Goal: Task Accomplishment & Management: Complete application form

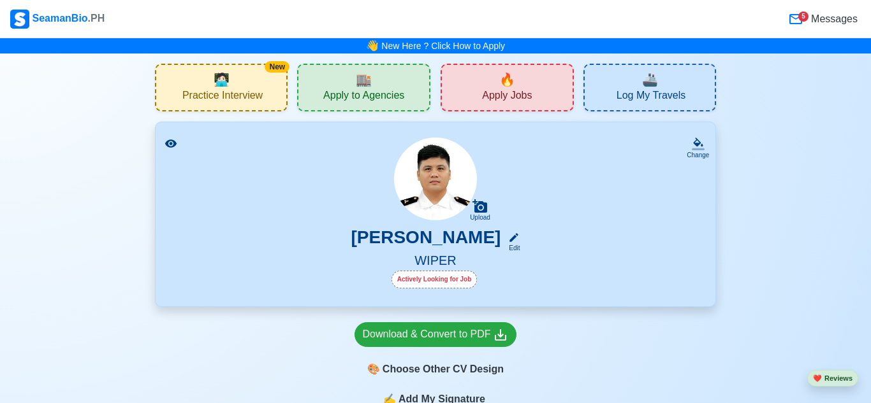
click at [485, 82] on div "🔥 Apply Jobs" at bounding box center [506, 88] width 133 height 48
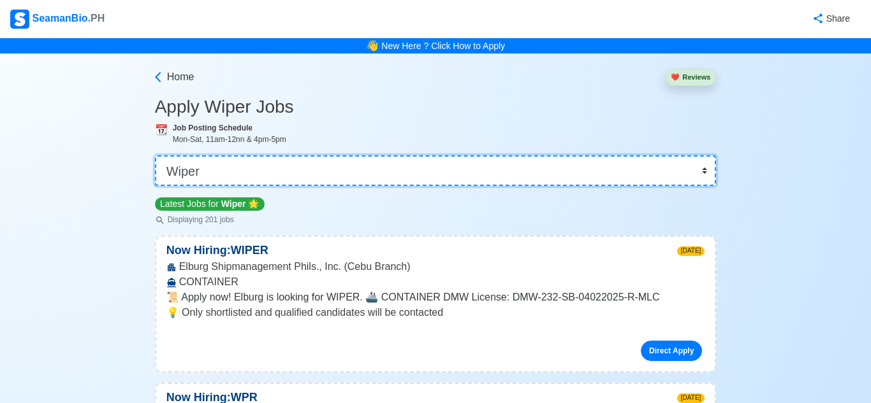
click at [389, 161] on select "👉 Select Rank or Position Master Chief Officer 2nd Officer 3rd Officer Junior O…" at bounding box center [435, 170] width 561 height 31
select select "[PERSON_NAME]"
click at [155, 155] on select "👉 Select Rank or Position Master Chief Officer 2nd Officer 3rd Officer Junior O…" at bounding box center [435, 170] width 561 height 31
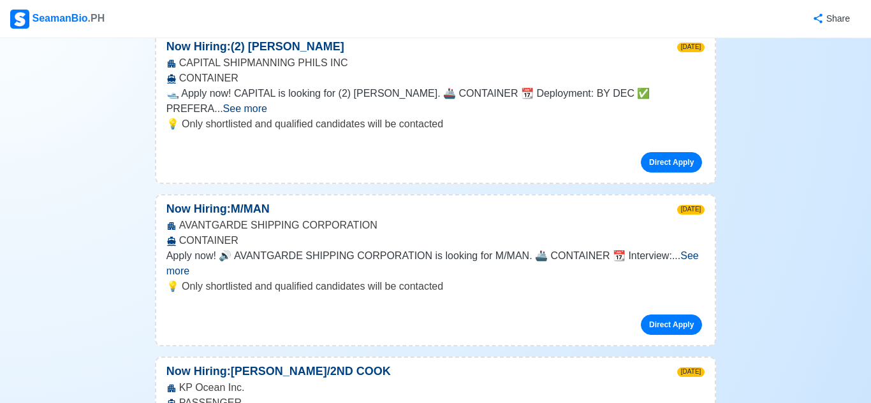
scroll to position [521, 0]
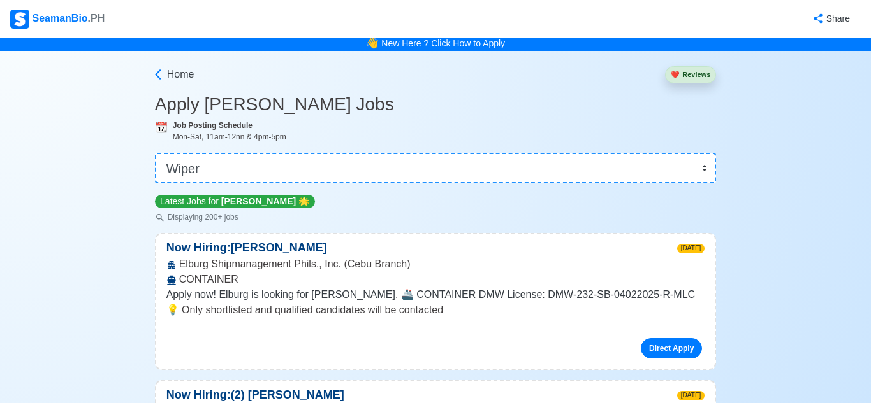
scroll to position [0, 0]
